Goal: Task Accomplishment & Management: Manage account settings

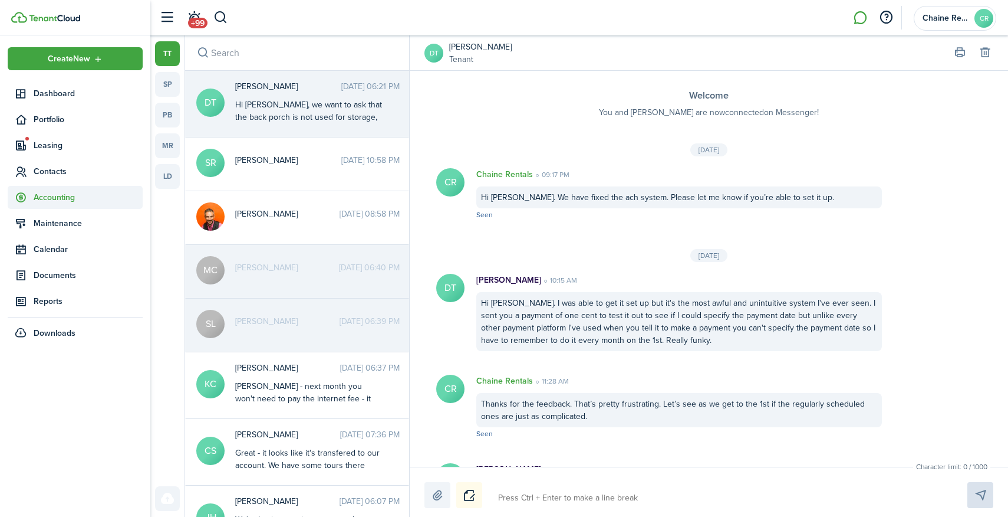
scroll to position [788, 0]
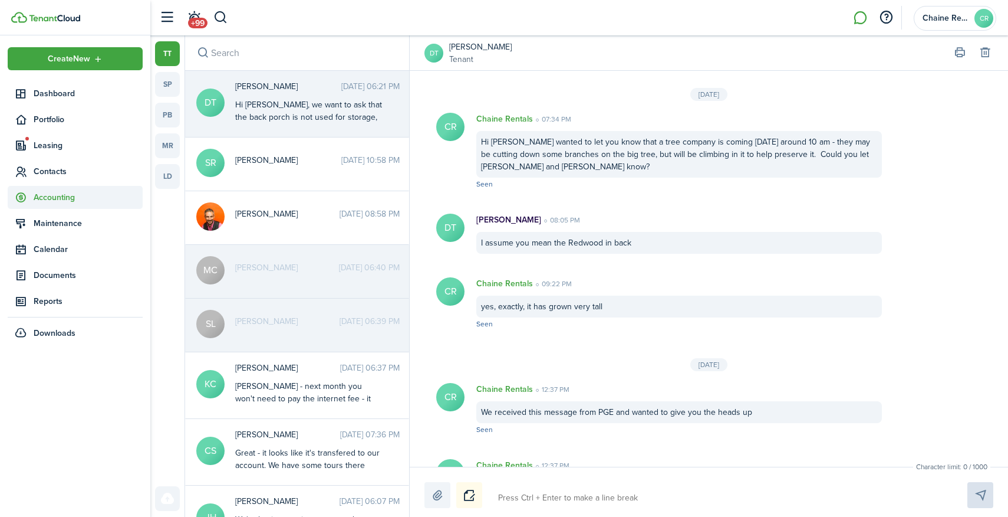
click at [50, 192] on span "Accounting" at bounding box center [88, 197] width 109 height 12
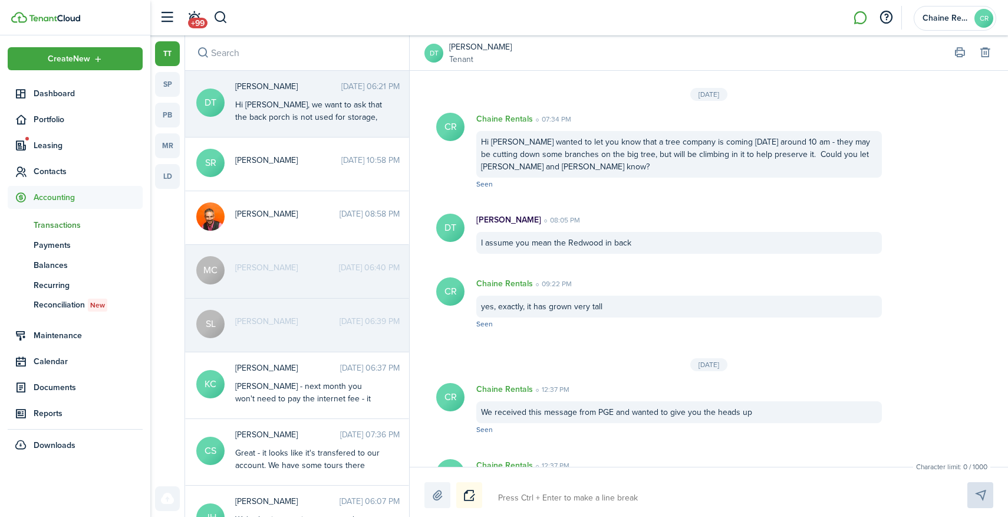
click at [51, 223] on span "Transactions" at bounding box center [88, 225] width 109 height 12
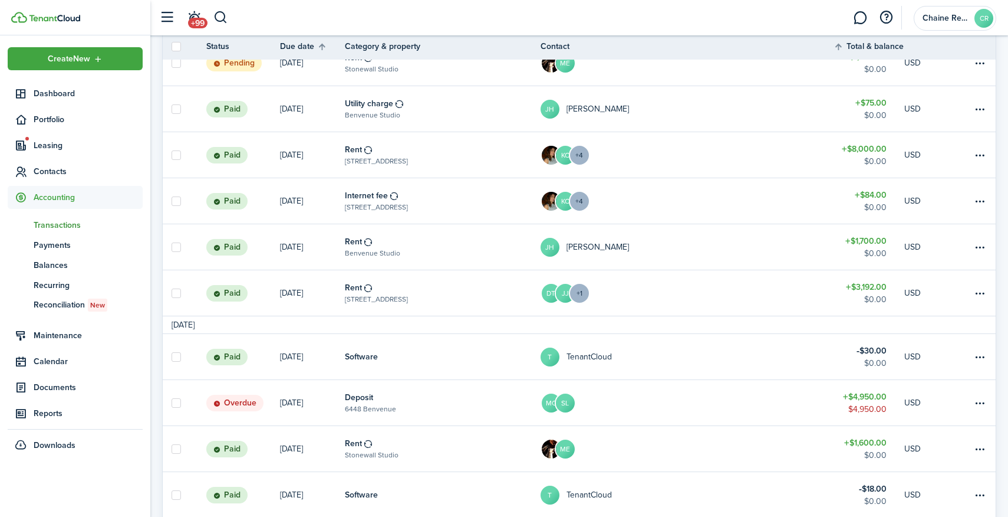
scroll to position [331, 0]
click at [982, 400] on table-menu-btn-icon at bounding box center [980, 401] width 14 height 14
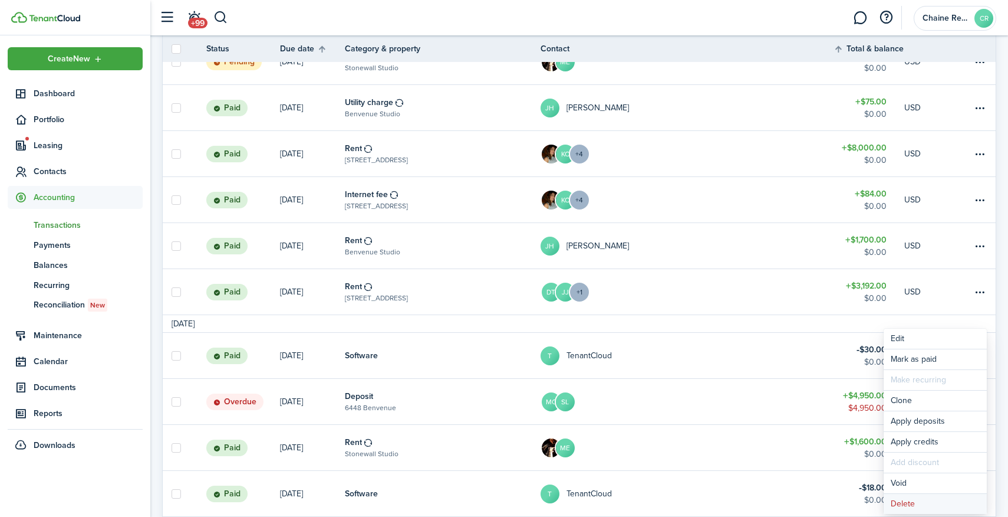
click at [925, 506] on button "Delete" at bounding box center [935, 504] width 103 height 20
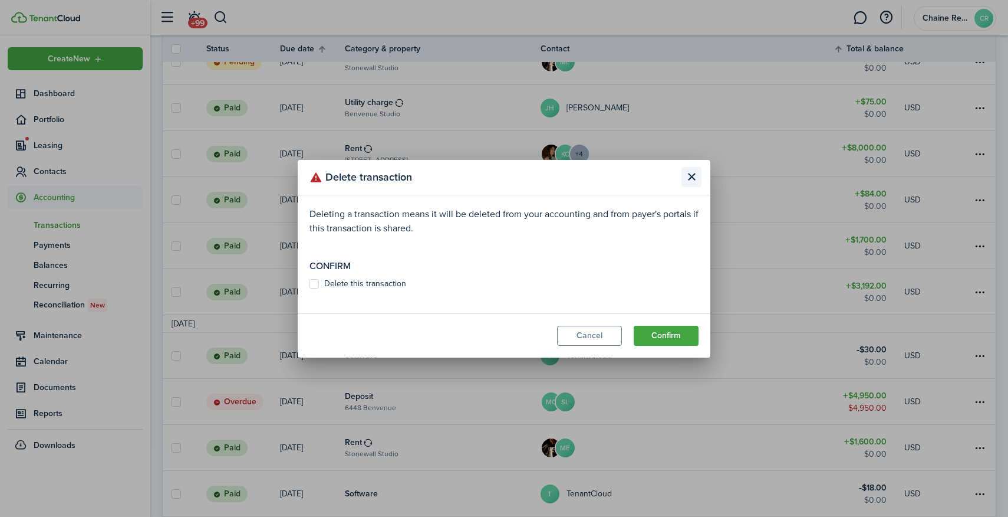
click at [692, 175] on button "Close modal" at bounding box center [692, 177] width 20 height 20
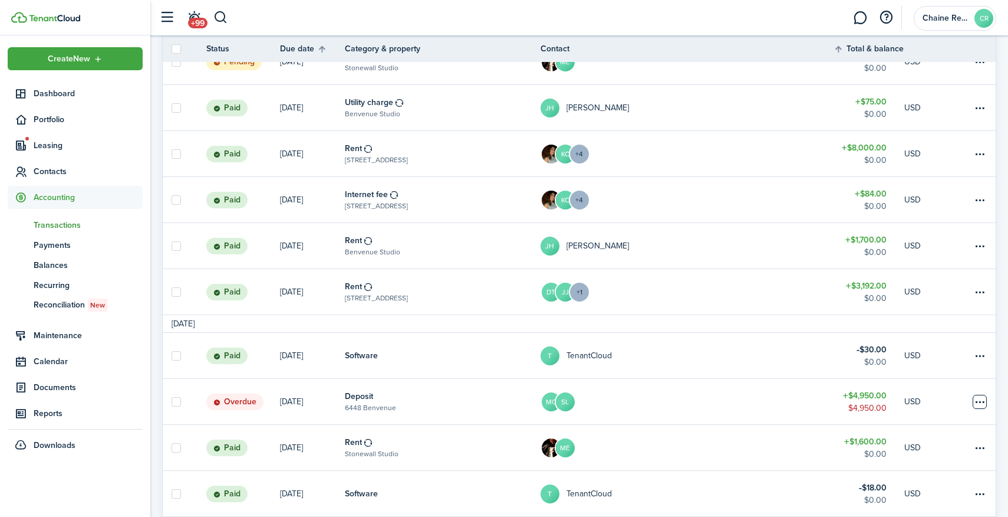
click at [979, 398] on table-menu-btn-icon "Open menu" at bounding box center [980, 401] width 14 height 14
click at [930, 502] on button "Delete" at bounding box center [935, 504] width 103 height 20
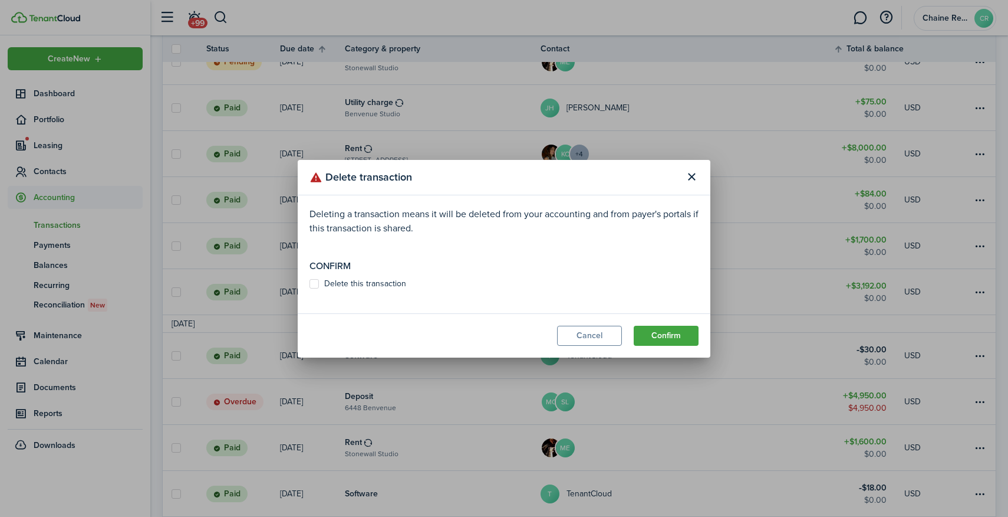
click at [377, 282] on label "Delete this transaction" at bounding box center [358, 283] width 97 height 9
click at [310, 283] on input "Delete this transaction" at bounding box center [309, 283] width 1 height 1
checkbox input "true"
click at [662, 333] on button "Confirm" at bounding box center [666, 335] width 65 height 20
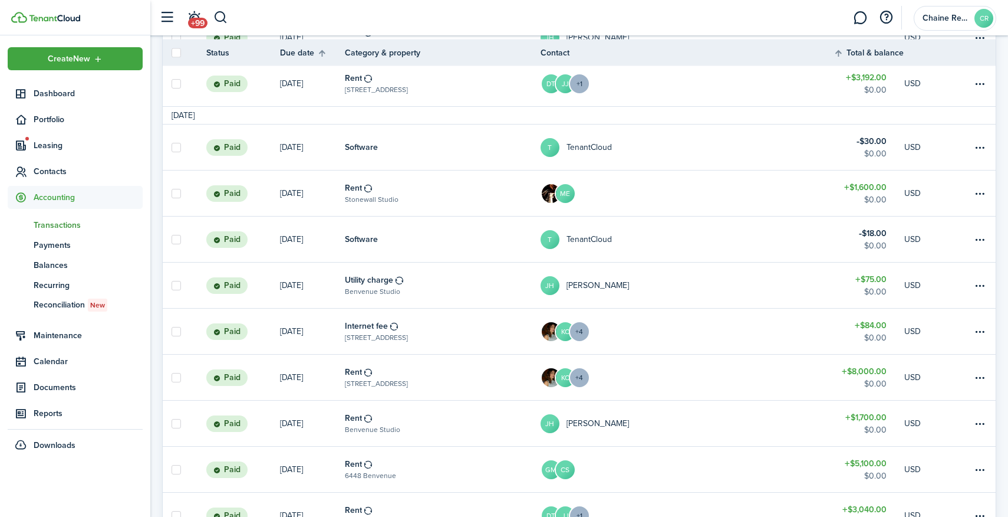
scroll to position [0, 0]
